Goal: Navigation & Orientation: Find specific page/section

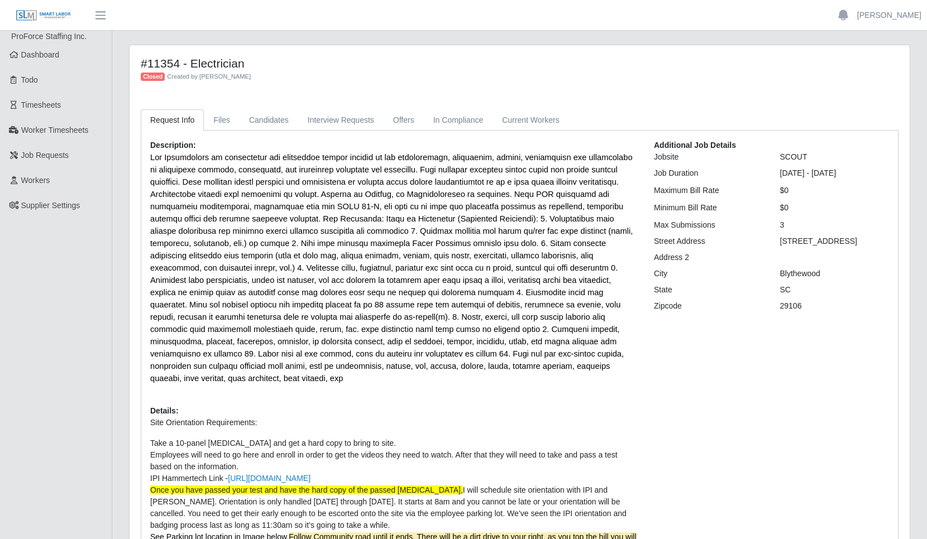
click at [68, 160] on link "Job Requests" at bounding box center [56, 155] width 112 height 25
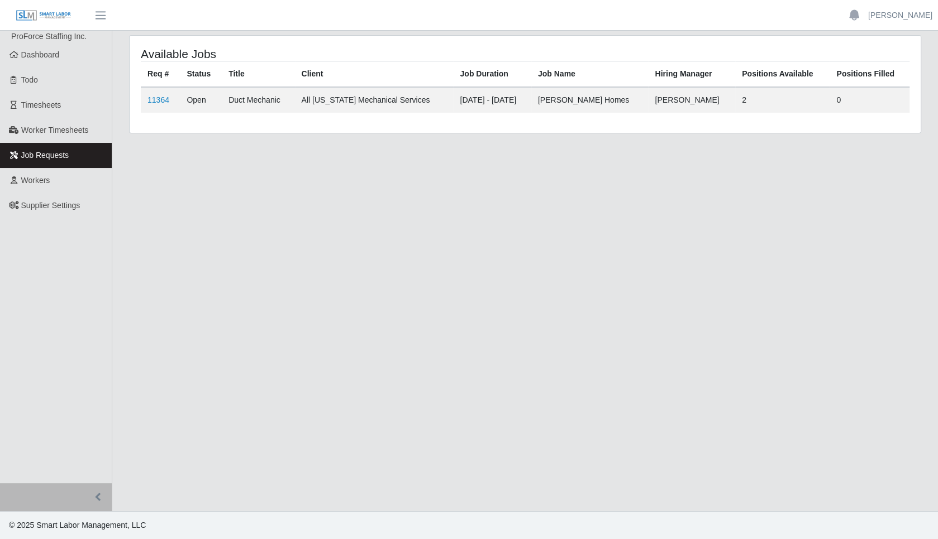
click at [46, 58] on span "Dashboard" at bounding box center [40, 54] width 39 height 9
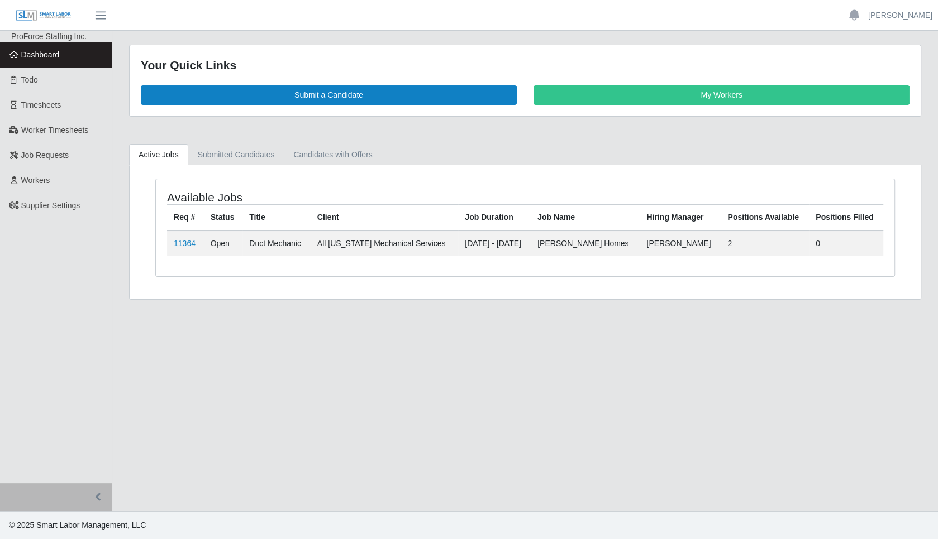
click at [33, 80] on span "Todo" at bounding box center [29, 79] width 17 height 9
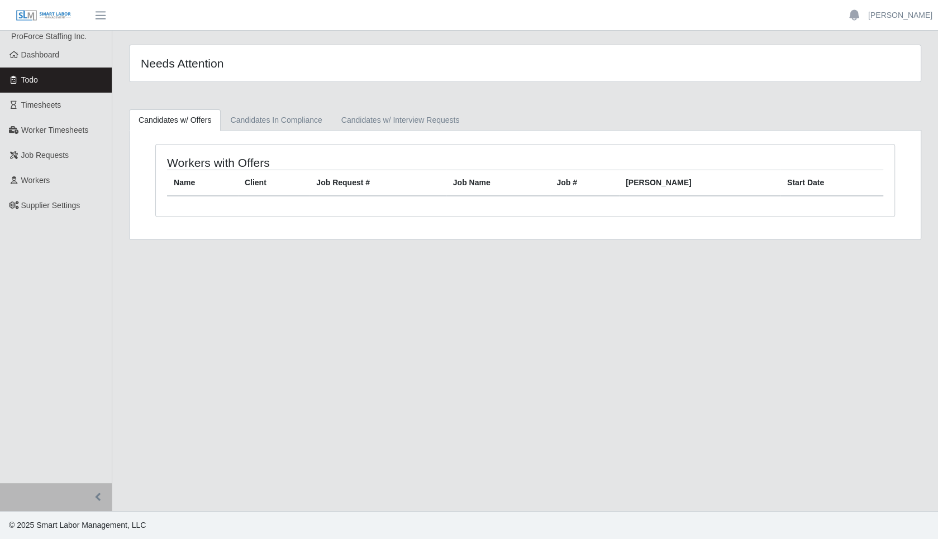
click at [55, 58] on span "Dashboard" at bounding box center [40, 54] width 39 height 9
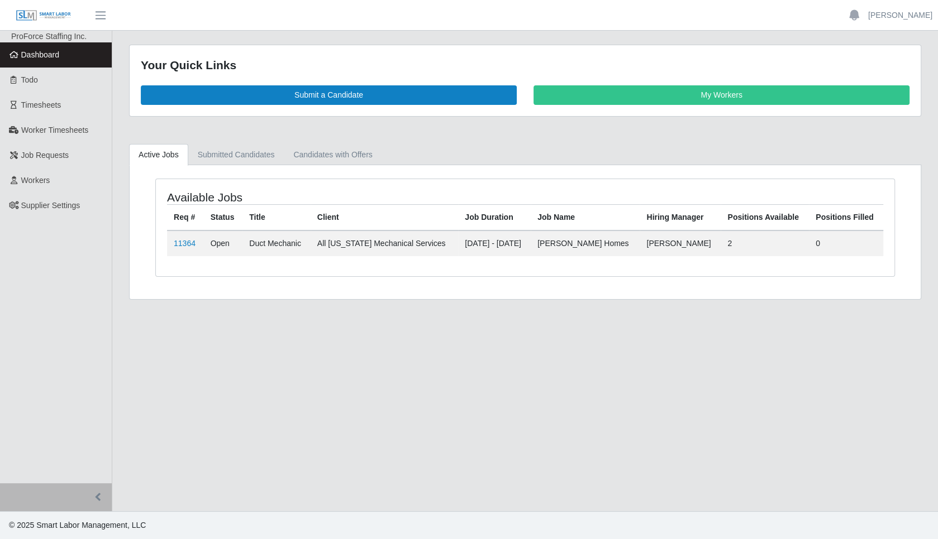
click at [189, 242] on link "11364" at bounding box center [185, 243] width 22 height 9
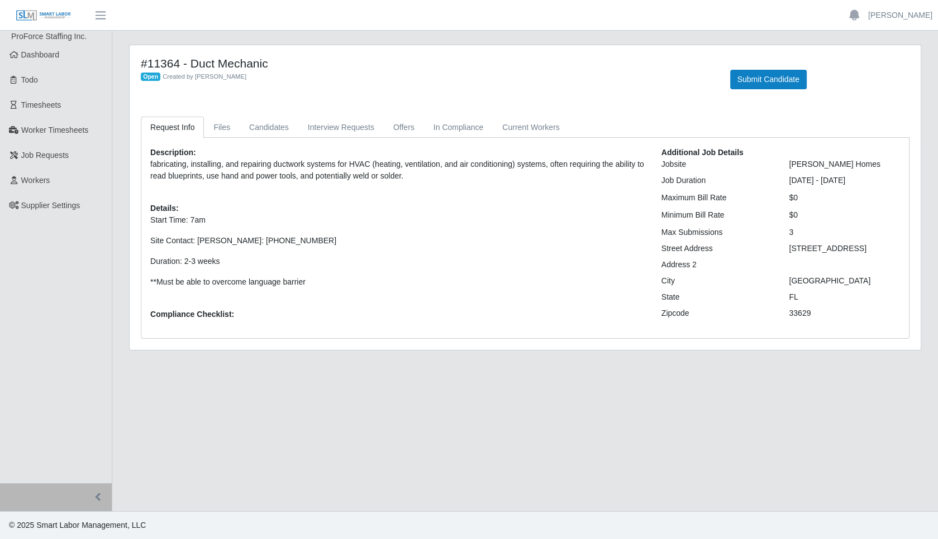
click at [36, 174] on link "Workers" at bounding box center [56, 180] width 112 height 25
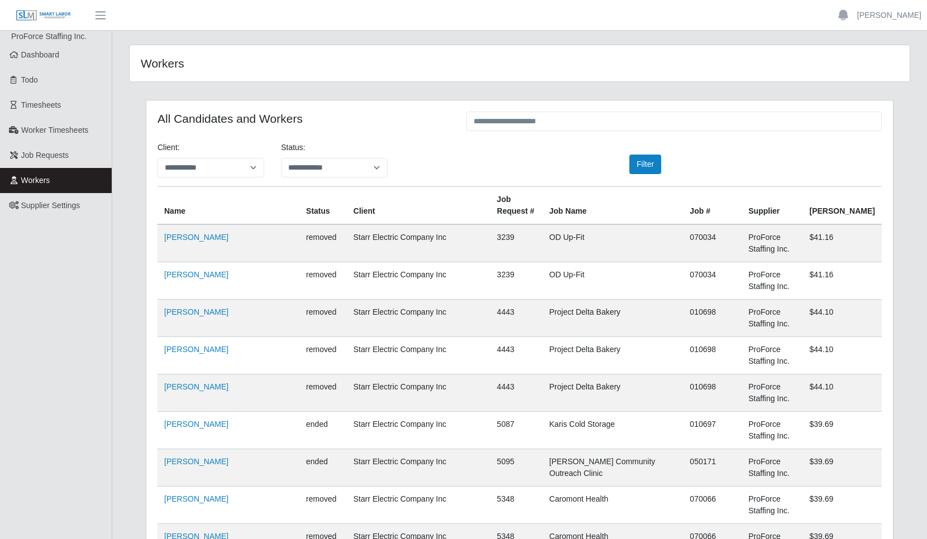
click at [52, 201] on span "Supplier Settings" at bounding box center [50, 205] width 59 height 9
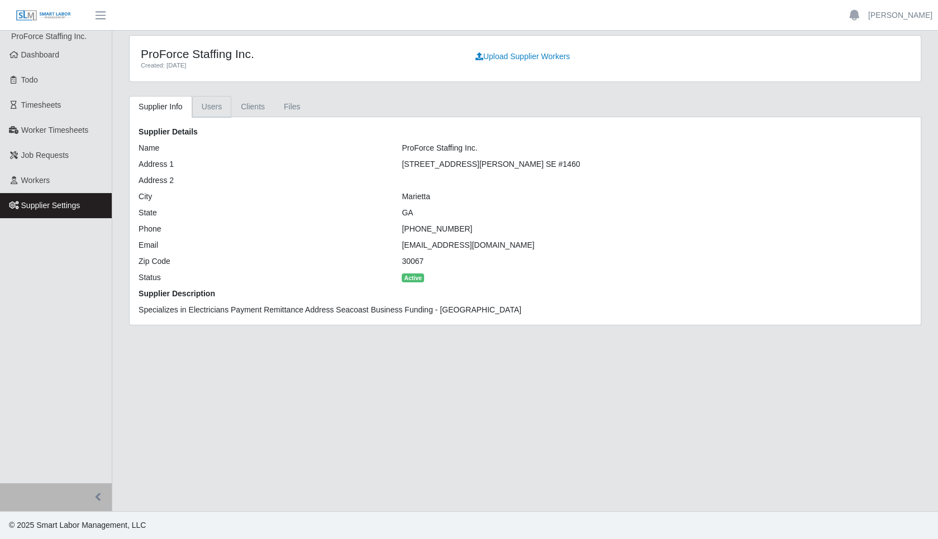
click at [211, 106] on link "Users" at bounding box center [212, 107] width 40 height 22
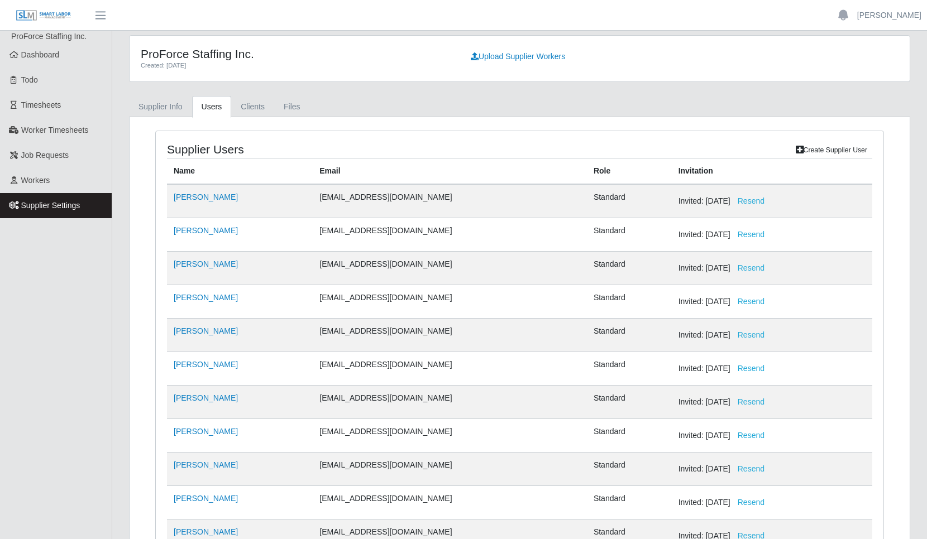
click at [45, 56] on span "Dashboard" at bounding box center [40, 54] width 39 height 9
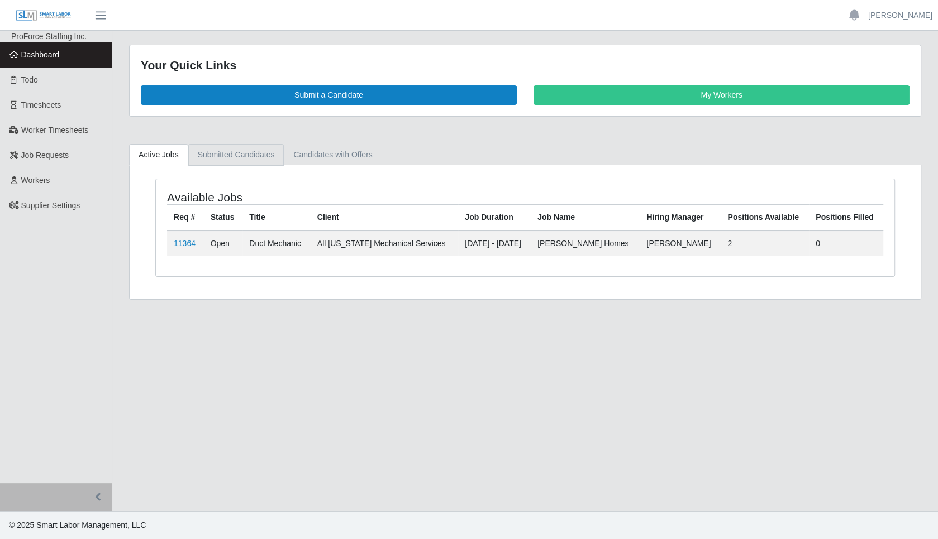
click at [213, 152] on link "Submitted Candidates" at bounding box center [236, 155] width 96 height 22
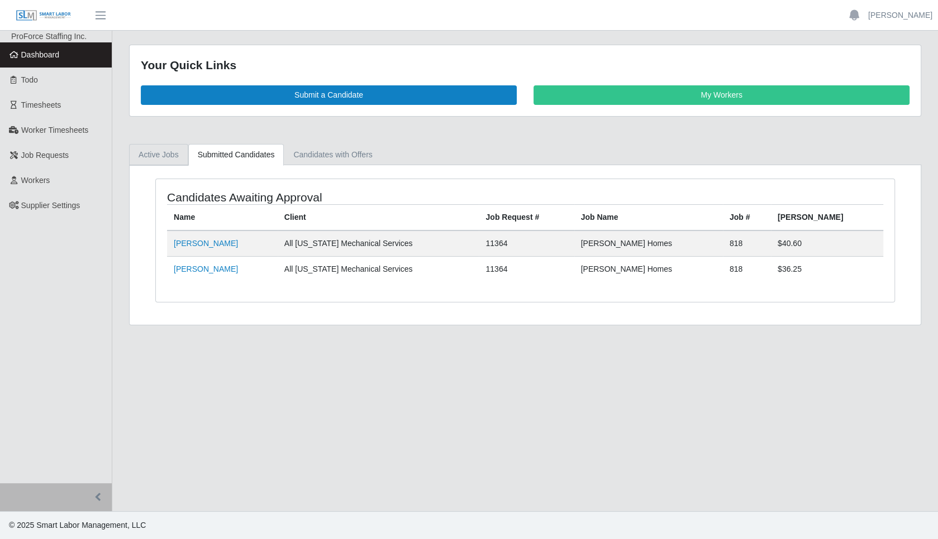
click at [155, 150] on link "Active Jobs" at bounding box center [158, 155] width 59 height 22
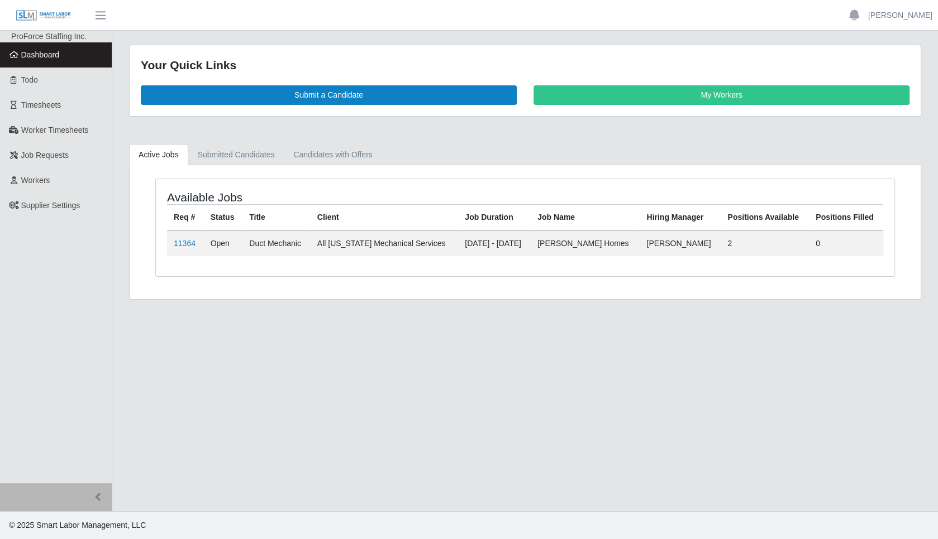
click at [46, 155] on span "Job Requests" at bounding box center [45, 155] width 48 height 9
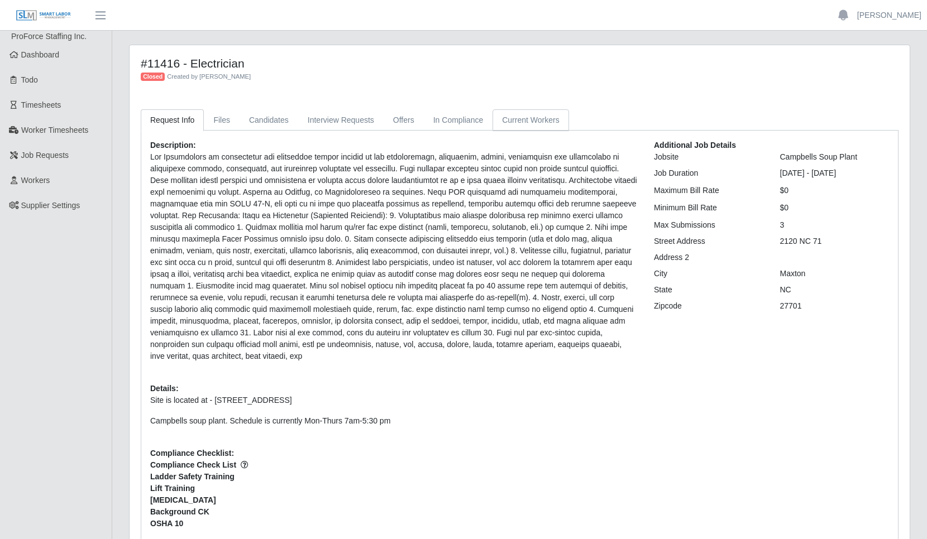
click at [503, 118] on link "Current Workers" at bounding box center [531, 120] width 76 height 22
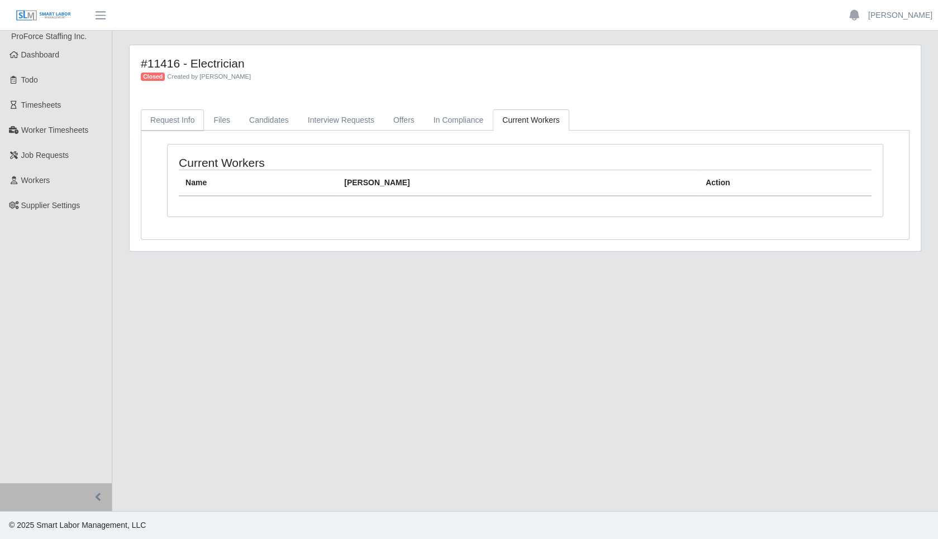
click at [176, 121] on link "Request Info" at bounding box center [172, 120] width 63 height 22
